Goal: Use online tool/utility: Utilize a website feature to perform a specific function

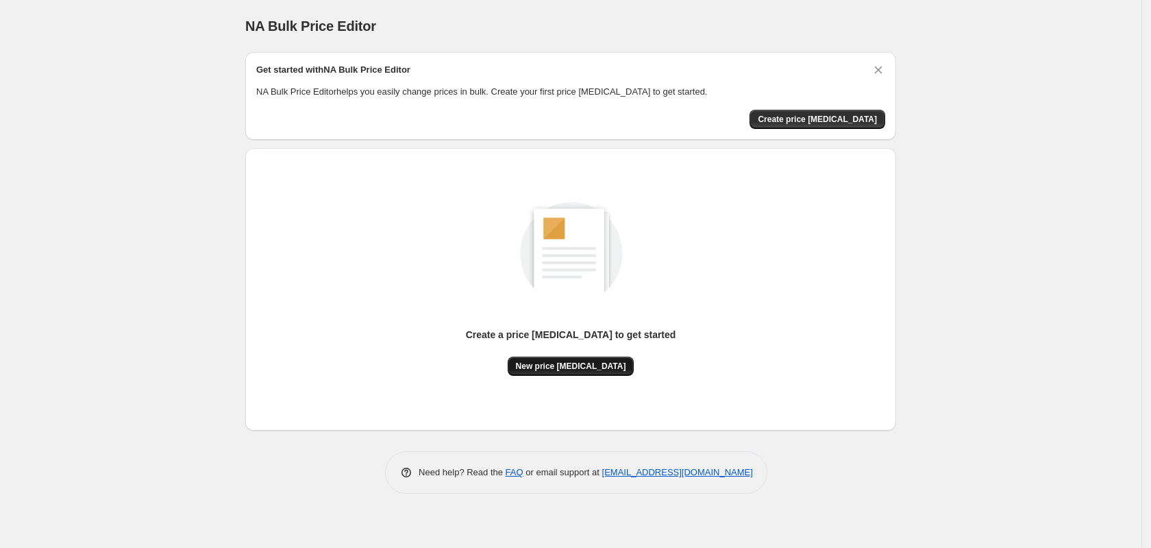
click at [598, 370] on span "New price [MEDICAL_DATA]" at bounding box center [571, 365] width 110 height 11
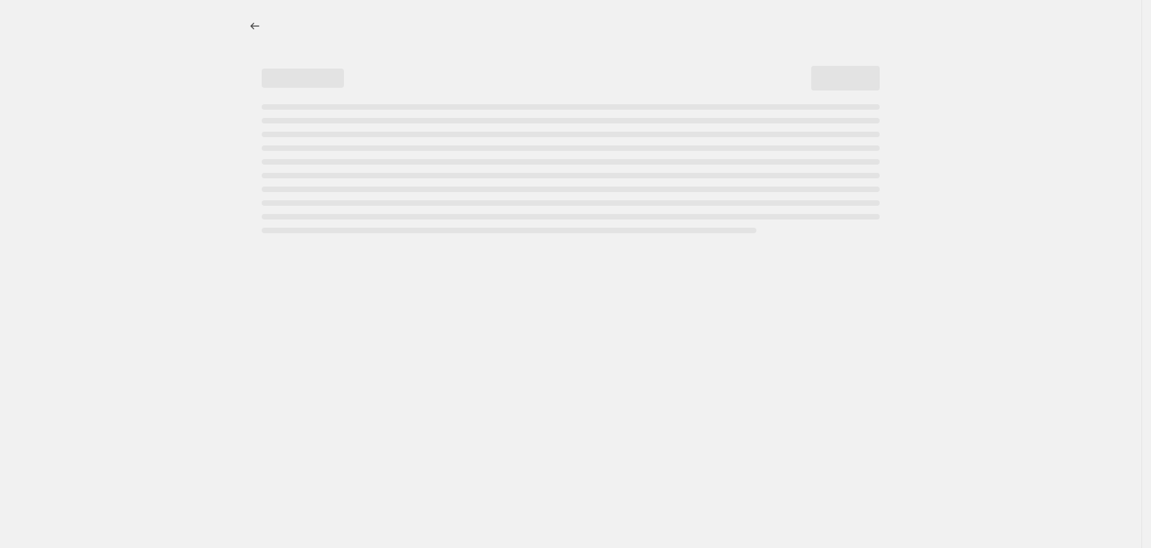
select select "percentage"
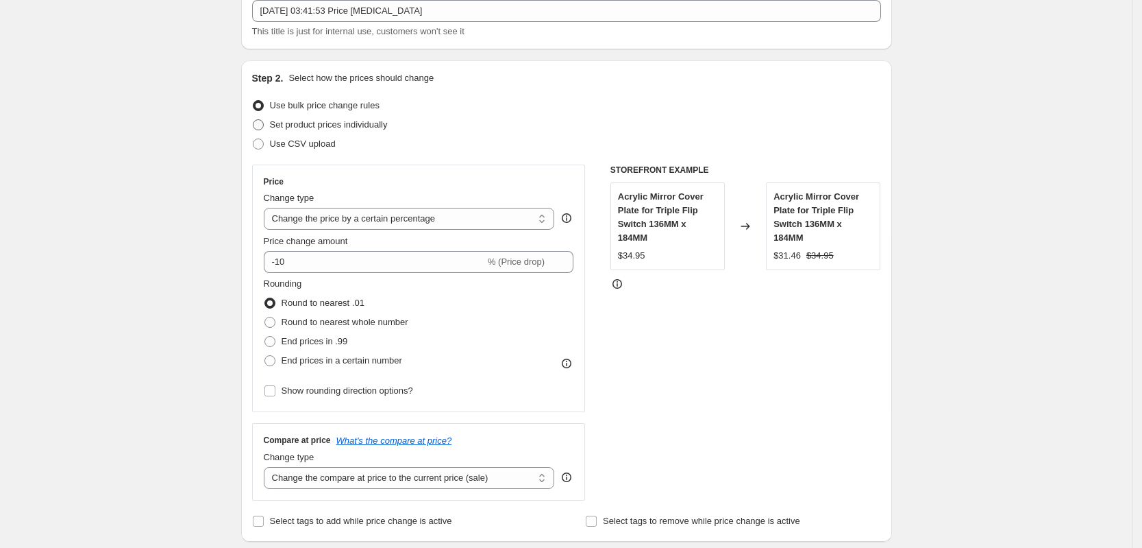
scroll to position [88, 0]
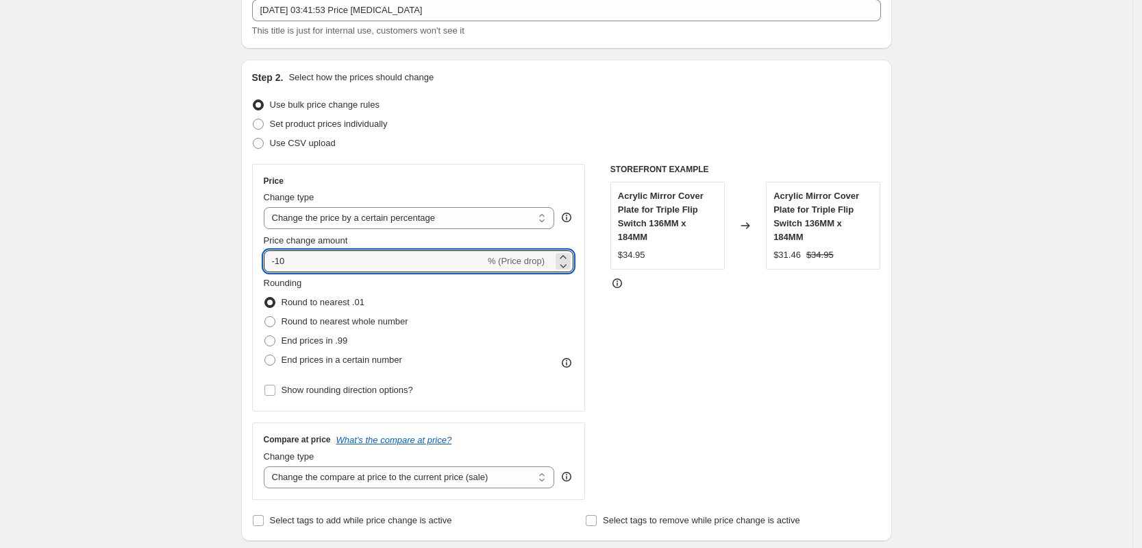
drag, startPoint x: 314, startPoint y: 265, endPoint x: 231, endPoint y: 249, distance: 84.5
type input "1"
type input "20"
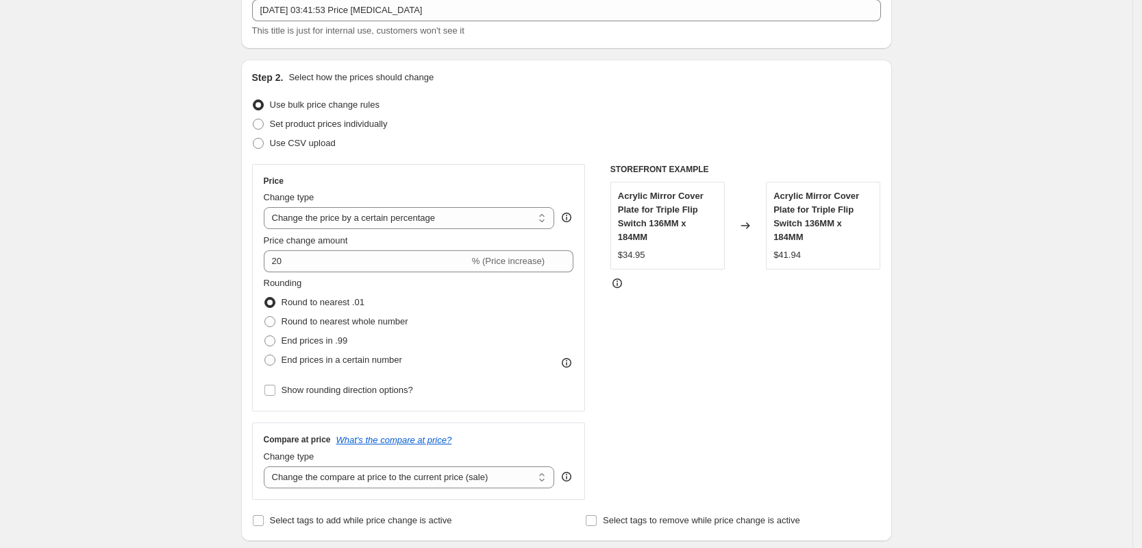
click at [477, 185] on div "Price" at bounding box center [419, 180] width 310 height 11
click at [459, 219] on select "Change the price to a certain amount Change the price by a certain amount Chang…" at bounding box center [409, 218] width 291 height 22
click at [644, 311] on div "STOREFRONT EXAMPLE Acrylic Mirror Cover Plate for Triple Flip Switch 136MM x 18…" at bounding box center [746, 332] width 271 height 336
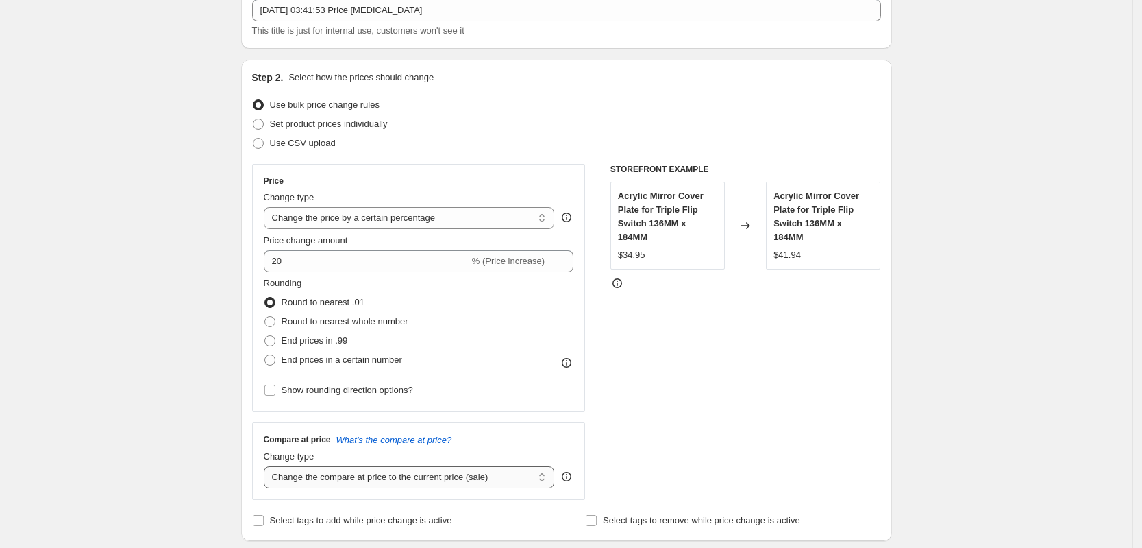
click at [357, 476] on select "Change the compare at price to the current price (sale) Change the compare at p…" at bounding box center [409, 477] width 291 height 22
click at [428, 117] on div "Set product prices individually" at bounding box center [566, 123] width 629 height 19
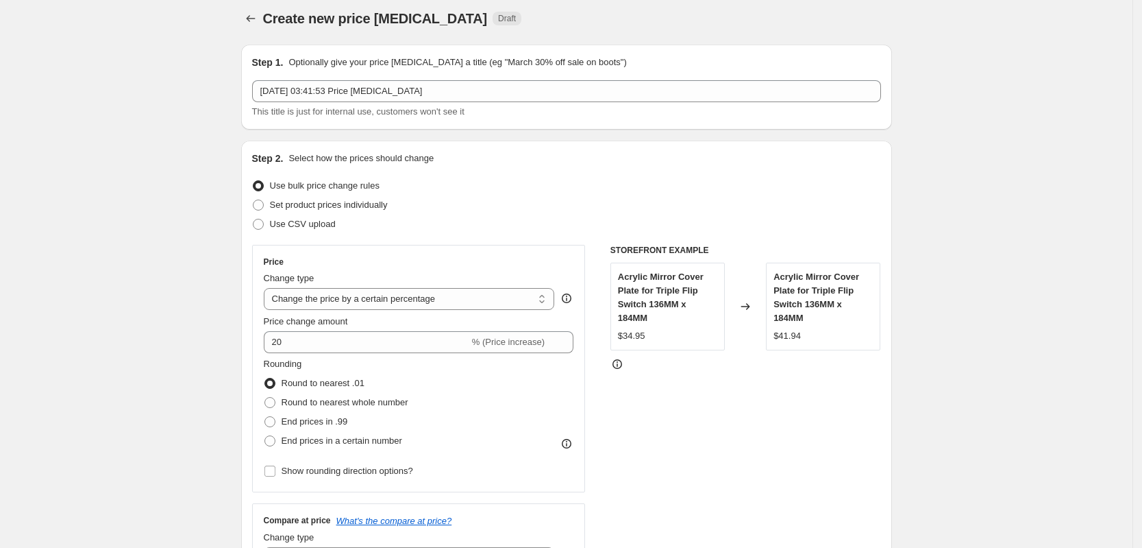
scroll to position [0, 0]
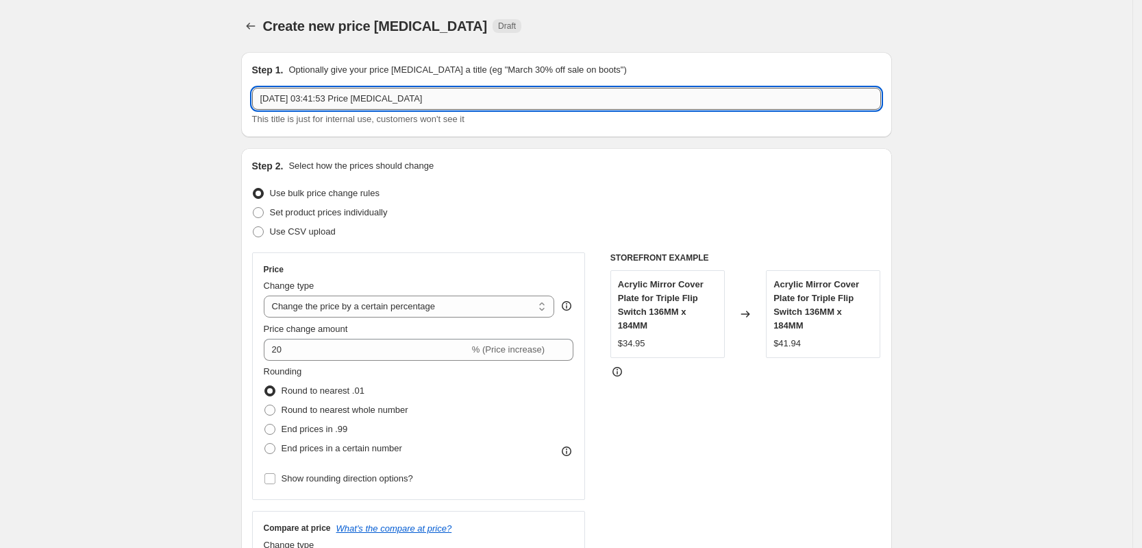
click at [374, 96] on input "[DATE] 03:41:53 Price [MEDICAL_DATA]" at bounding box center [566, 99] width 629 height 22
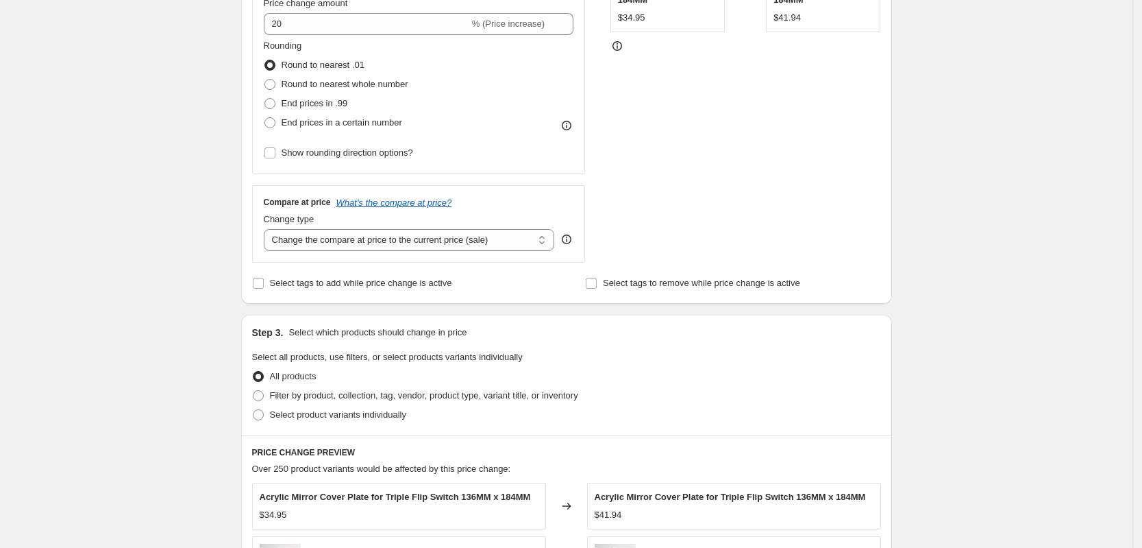
scroll to position [323, 0]
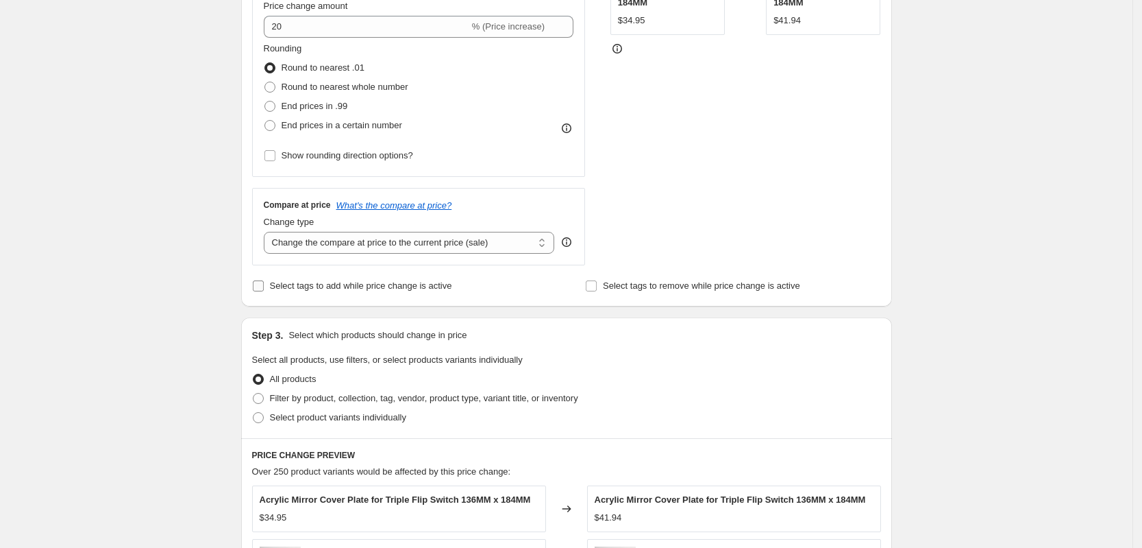
click at [259, 290] on input "Select tags to add while price change is active" at bounding box center [258, 285] width 11 height 11
checkbox input "true"
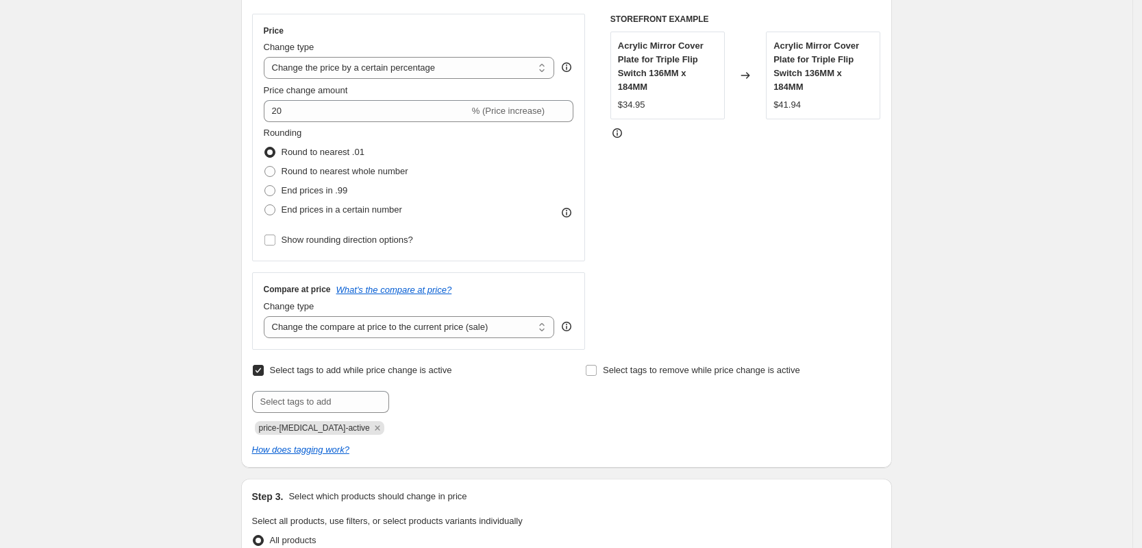
scroll to position [214, 0]
